Goal: Navigation & Orientation: Find specific page/section

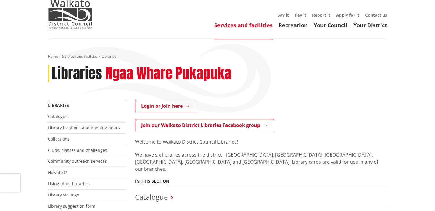
scroll to position [47, 0]
click at [56, 113] on link "Catalogue" at bounding box center [58, 116] width 20 height 6
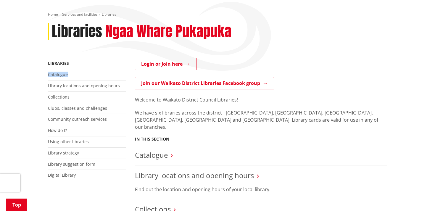
scroll to position [91, 0]
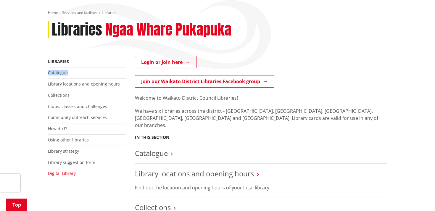
click at [56, 170] on link "Digital Library" at bounding box center [62, 173] width 28 height 6
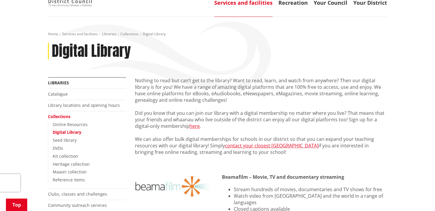
scroll to position [71, 0]
